Goal: Navigation & Orientation: Find specific page/section

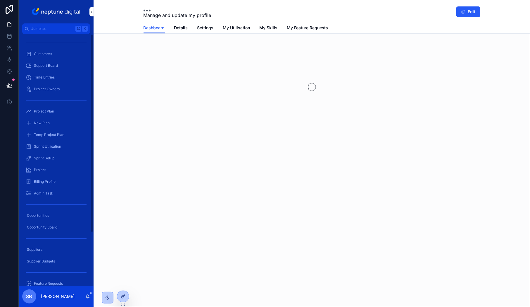
click at [50, 53] on span "Customers" at bounding box center [43, 53] width 18 height 5
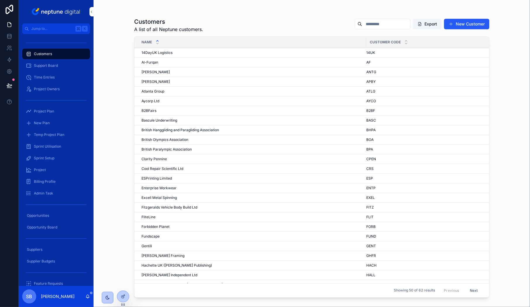
click at [155, 73] on span "[PERSON_NAME]" at bounding box center [156, 72] width 28 height 5
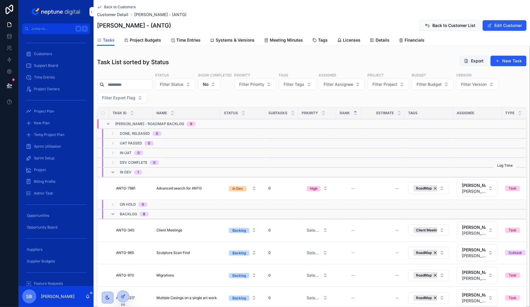
click at [0, 0] on icon "scrollable content" at bounding box center [0, 0] width 0 height 0
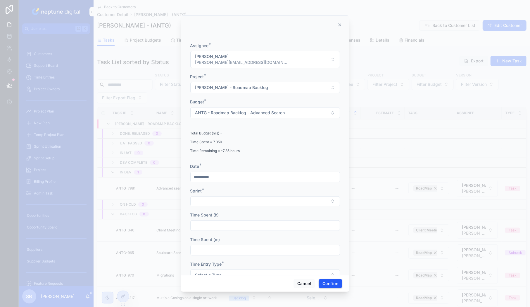
click at [340, 24] on icon at bounding box center [340, 25] width 5 height 5
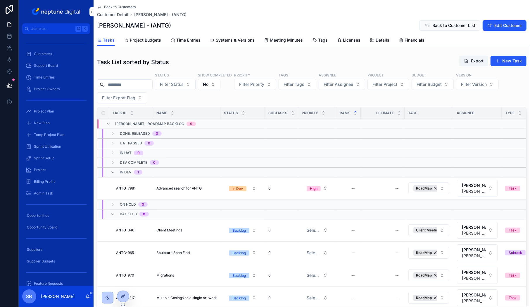
click at [182, 41] on span "Time Entries" at bounding box center [188, 40] width 24 height 6
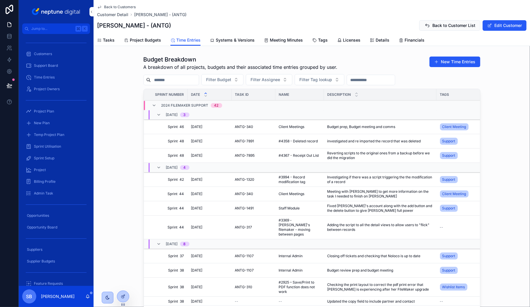
click at [146, 42] on span "Project Budgets" at bounding box center [145, 40] width 31 height 6
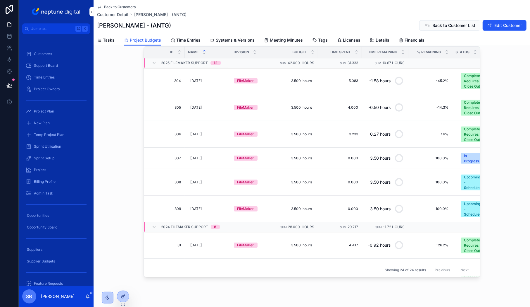
scroll to position [176, 3]
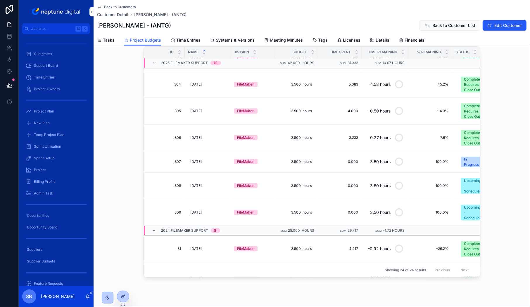
click at [191, 40] on span "Time Entries" at bounding box center [188, 40] width 24 height 6
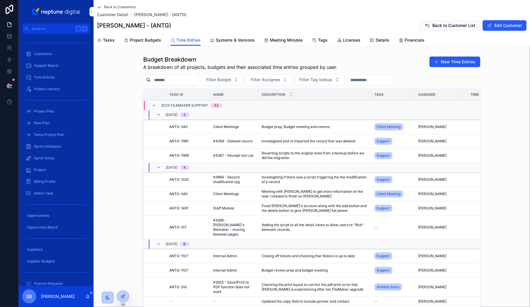
scroll to position [0, 88]
